Goal: Task Accomplishment & Management: Use online tool/utility

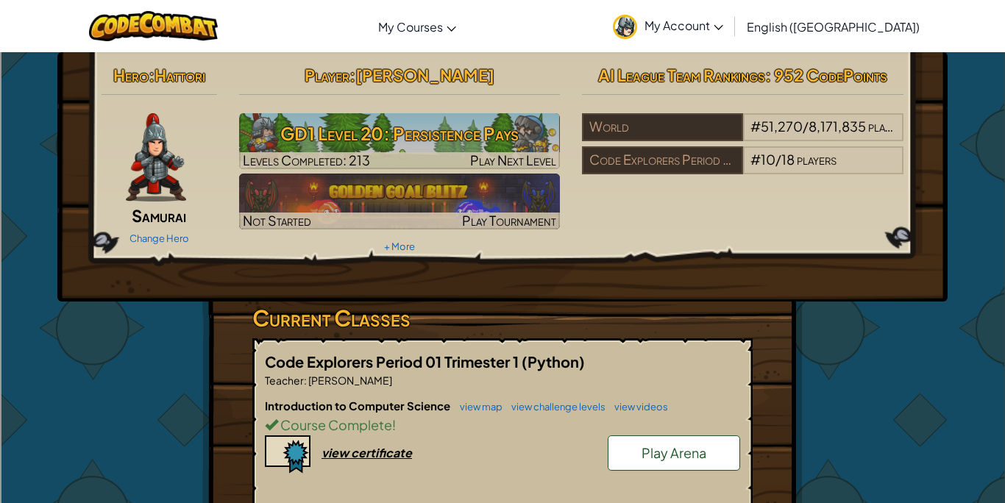
click at [944, 309] on div "Hero : Hattori Samurai Change Hero Player : [PERSON_NAME] GD1 Level 20: Persist…" at bounding box center [502, 486] width 1005 height 870
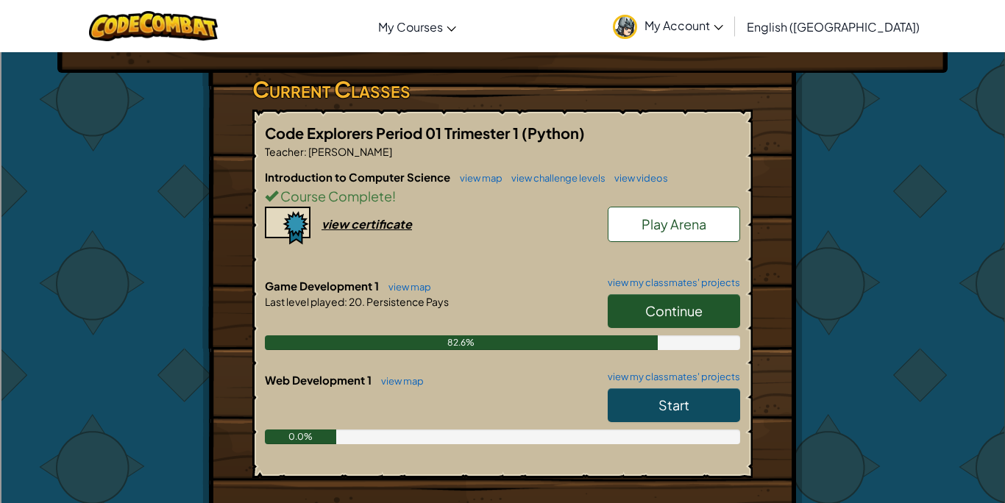
scroll to position [235, 0]
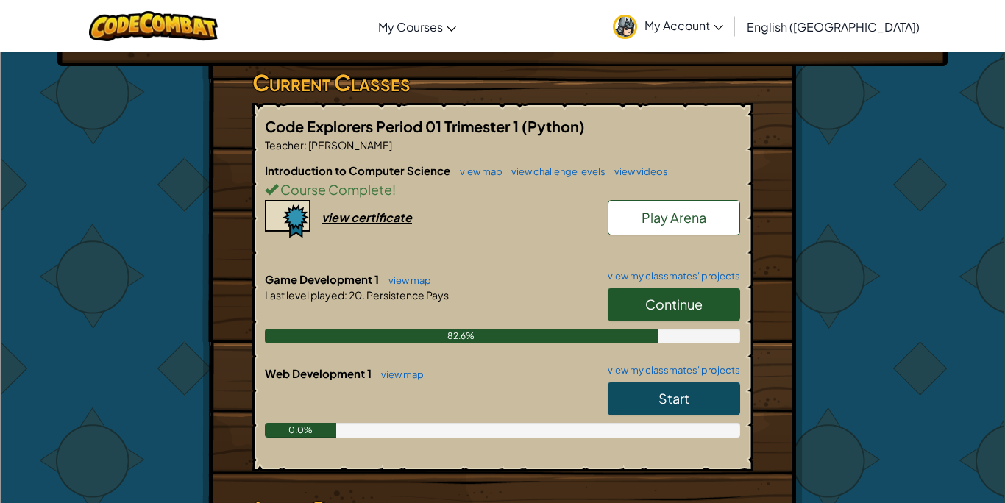
click at [705, 304] on link "Continue" at bounding box center [673, 305] width 132 height 34
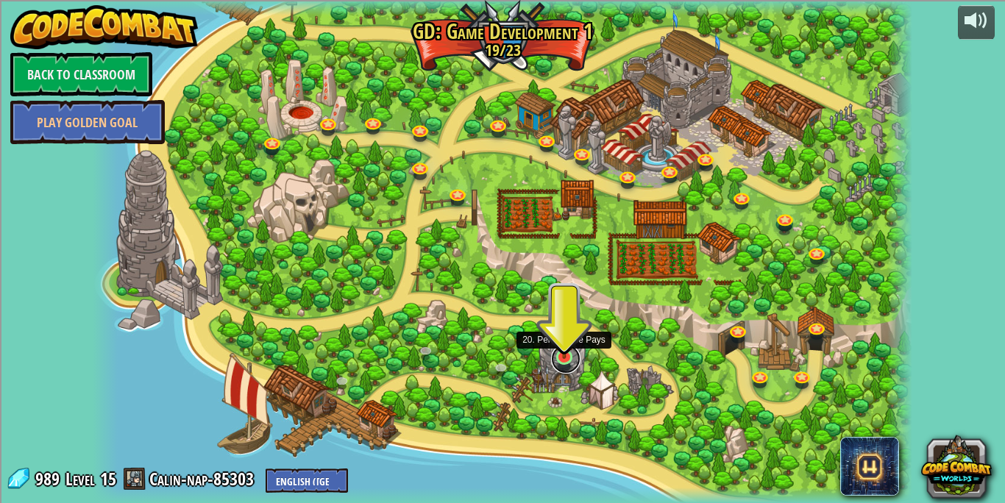
click at [556, 360] on link at bounding box center [565, 358] width 29 height 29
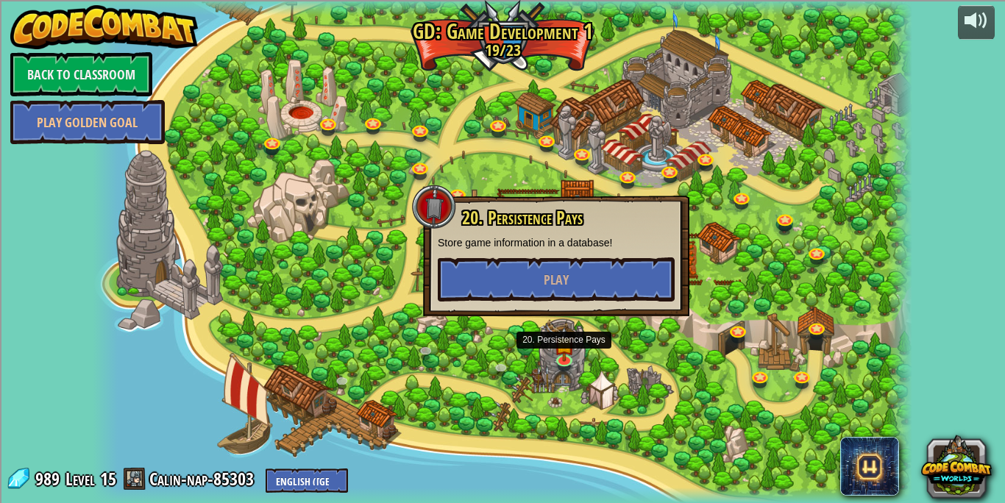
click at [544, 305] on div "20. Persistence Pays Store game information in a database! Play" at bounding box center [556, 256] width 266 height 121
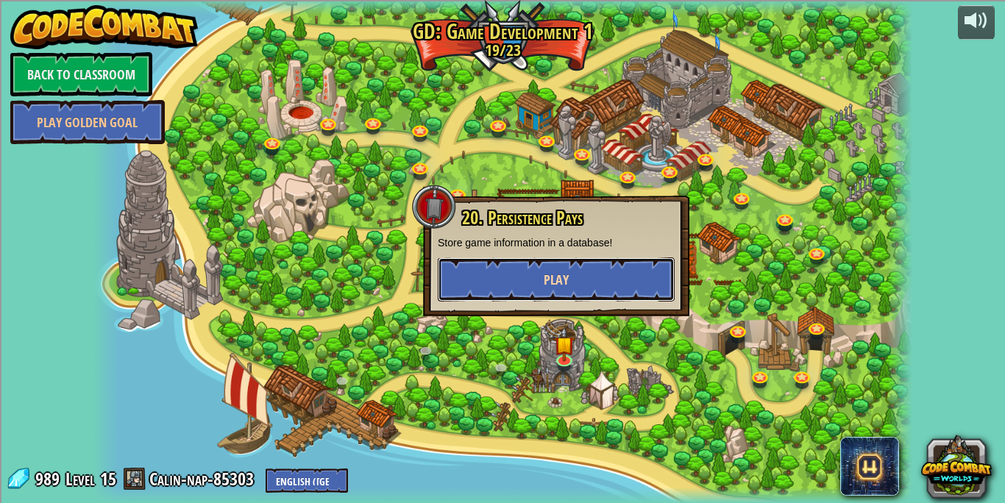
click at [541, 285] on button "Play" at bounding box center [556, 279] width 237 height 44
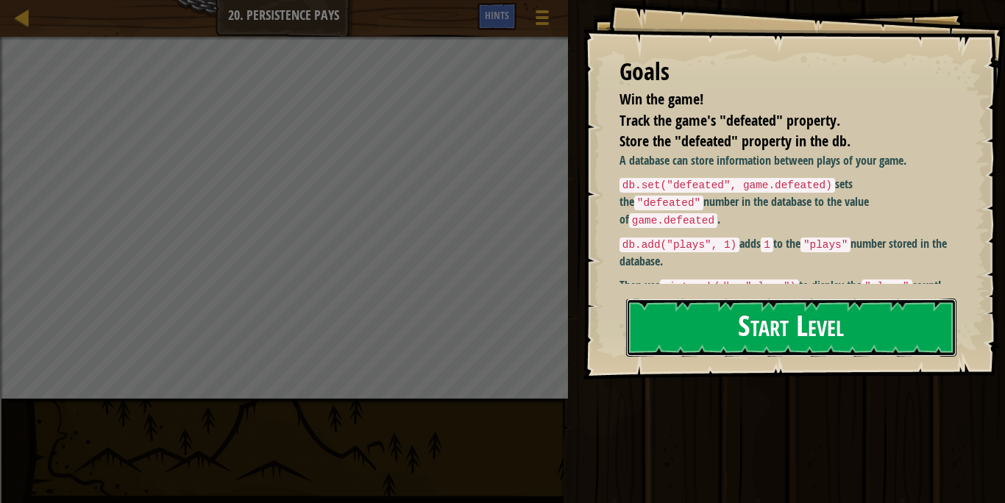
click at [826, 332] on button "Start Level" at bounding box center [791, 328] width 330 height 58
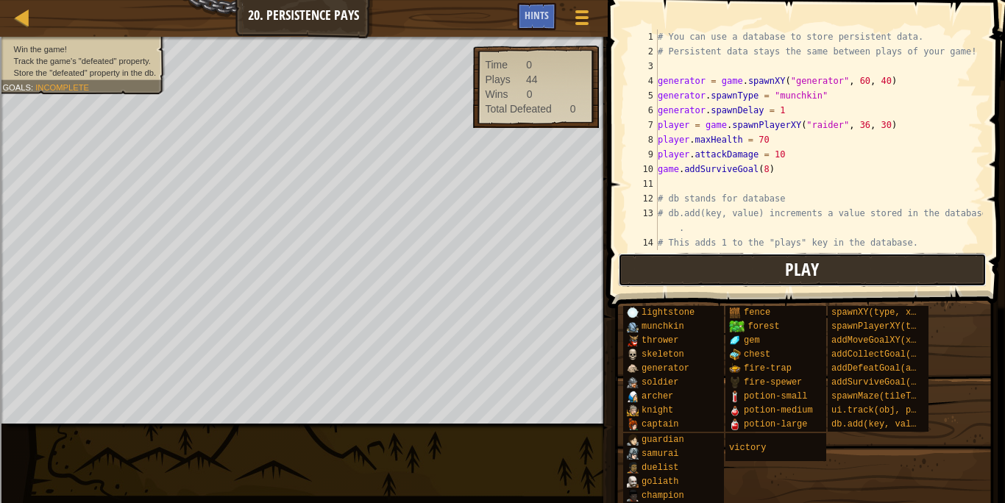
click at [731, 253] on button "Play" at bounding box center [802, 270] width 368 height 34
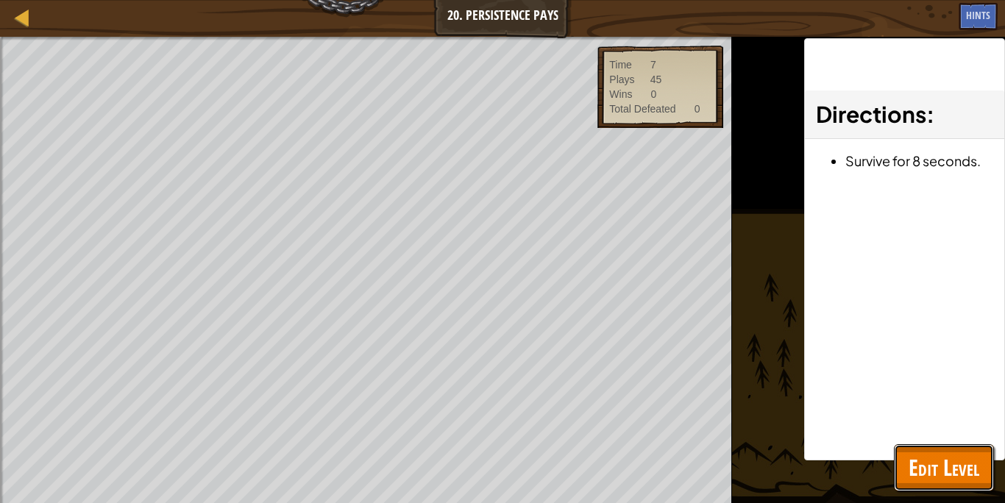
click at [933, 455] on span "Edit Level" at bounding box center [943, 467] width 71 height 30
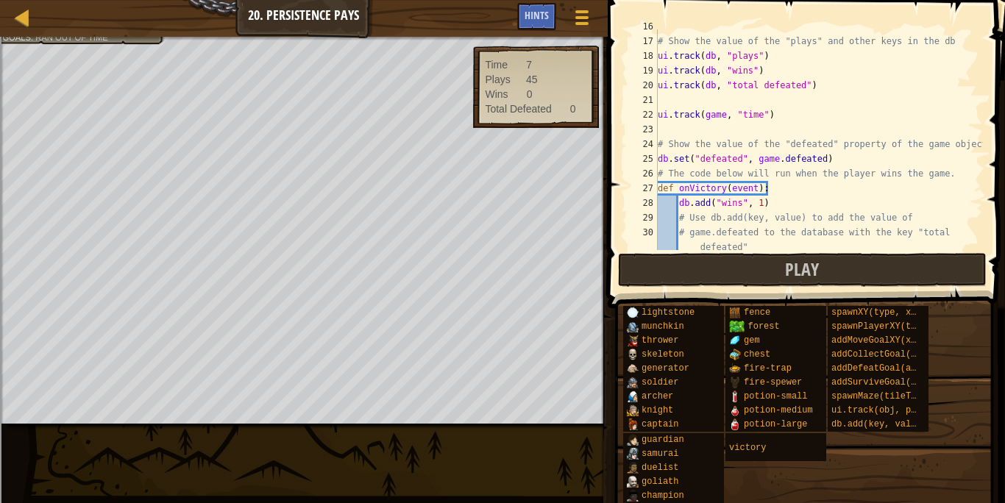
scroll to position [243, 0]
click at [832, 136] on div "# Show the value of the "plays" and other keys in the db ui . track ( db , "pla…" at bounding box center [819, 154] width 328 height 265
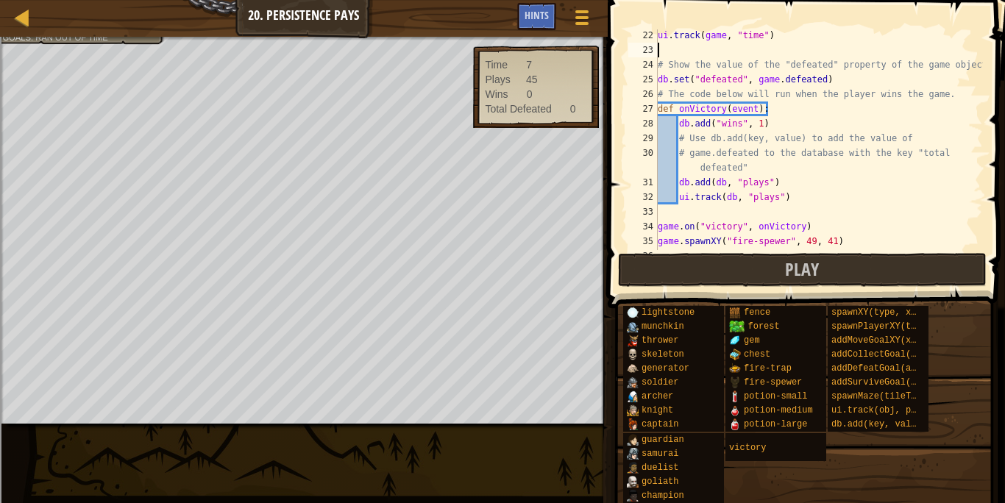
scroll to position [338, 0]
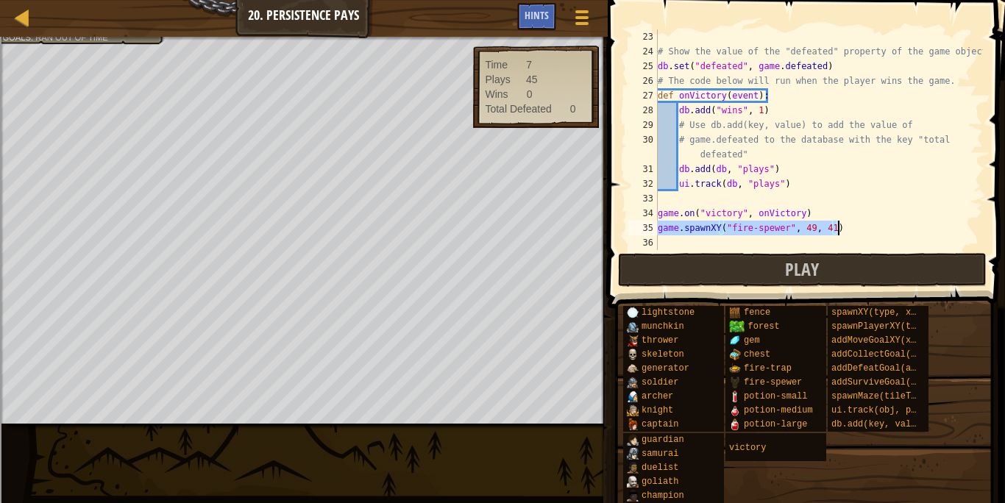
drag, startPoint x: 659, startPoint y: 226, endPoint x: 837, endPoint y: 233, distance: 178.1
click at [837, 233] on div "# Show the value of the "defeated" property of the game object db . set ( "defe…" at bounding box center [819, 154] width 328 height 250
type textarea "game.spawnXY("fire-spewer", 49, 41)"
type textarea "game.on("victory", onVictory)"
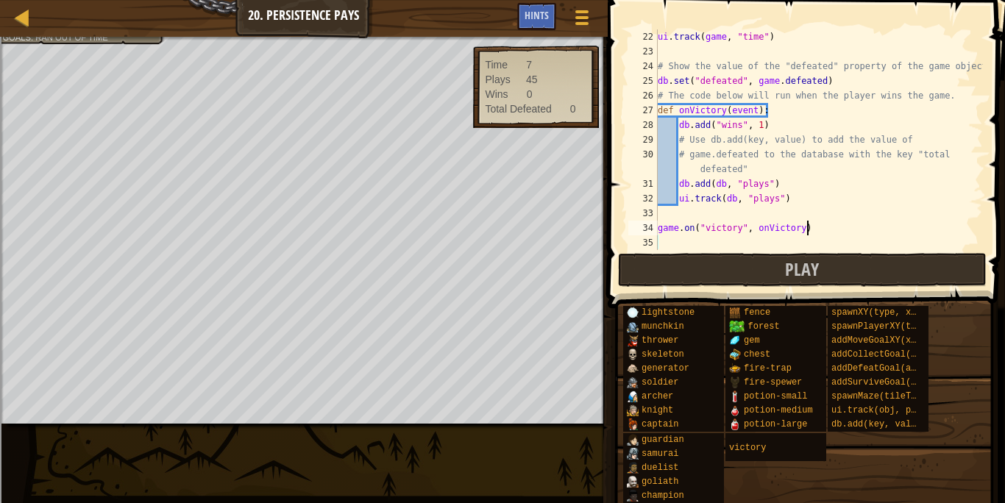
scroll to position [324, 0]
click at [12, 24] on div "Map Game Development 1 20. Persistence Pays Game Menu Done Hints" at bounding box center [303, 18] width 607 height 37
click at [15, 24] on div at bounding box center [22, 17] width 18 height 18
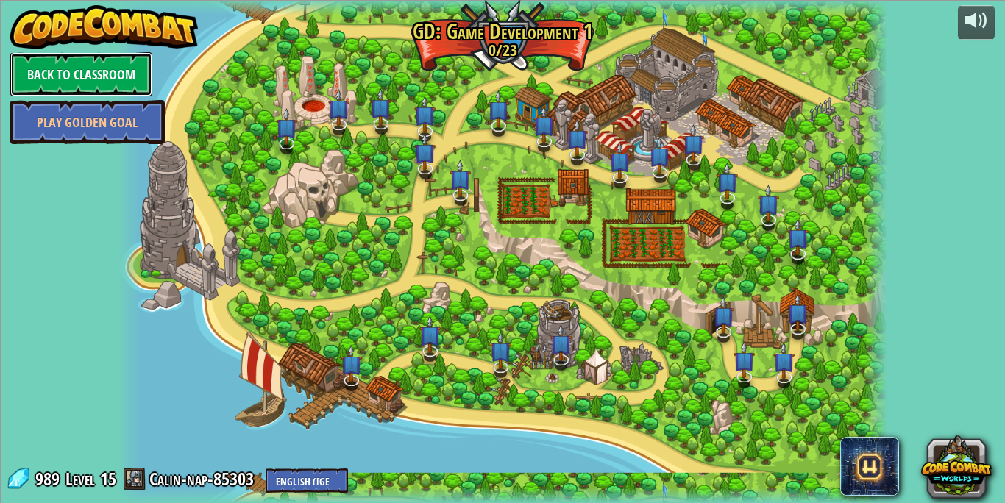
click at [90, 76] on link "Back to Classroom" at bounding box center [81, 74] width 142 height 44
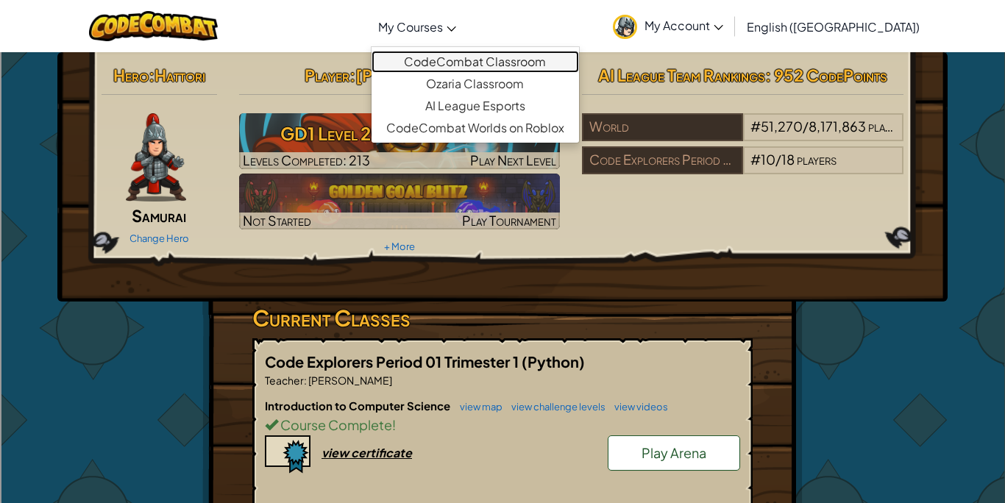
click at [510, 57] on link "CodeCombat Classroom" at bounding box center [474, 62] width 207 height 22
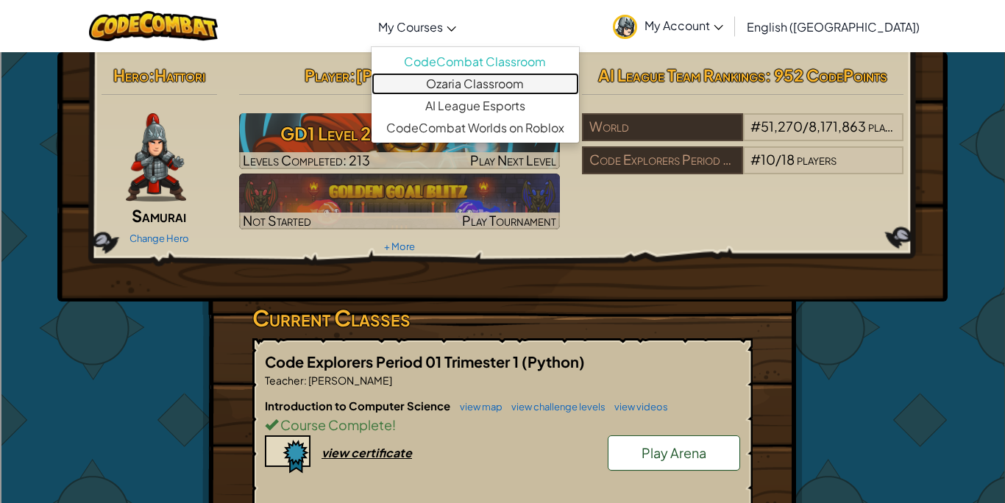
click at [507, 88] on link "Ozaria Classroom" at bounding box center [474, 84] width 207 height 22
